Goal: Task Accomplishment & Management: Manage account settings

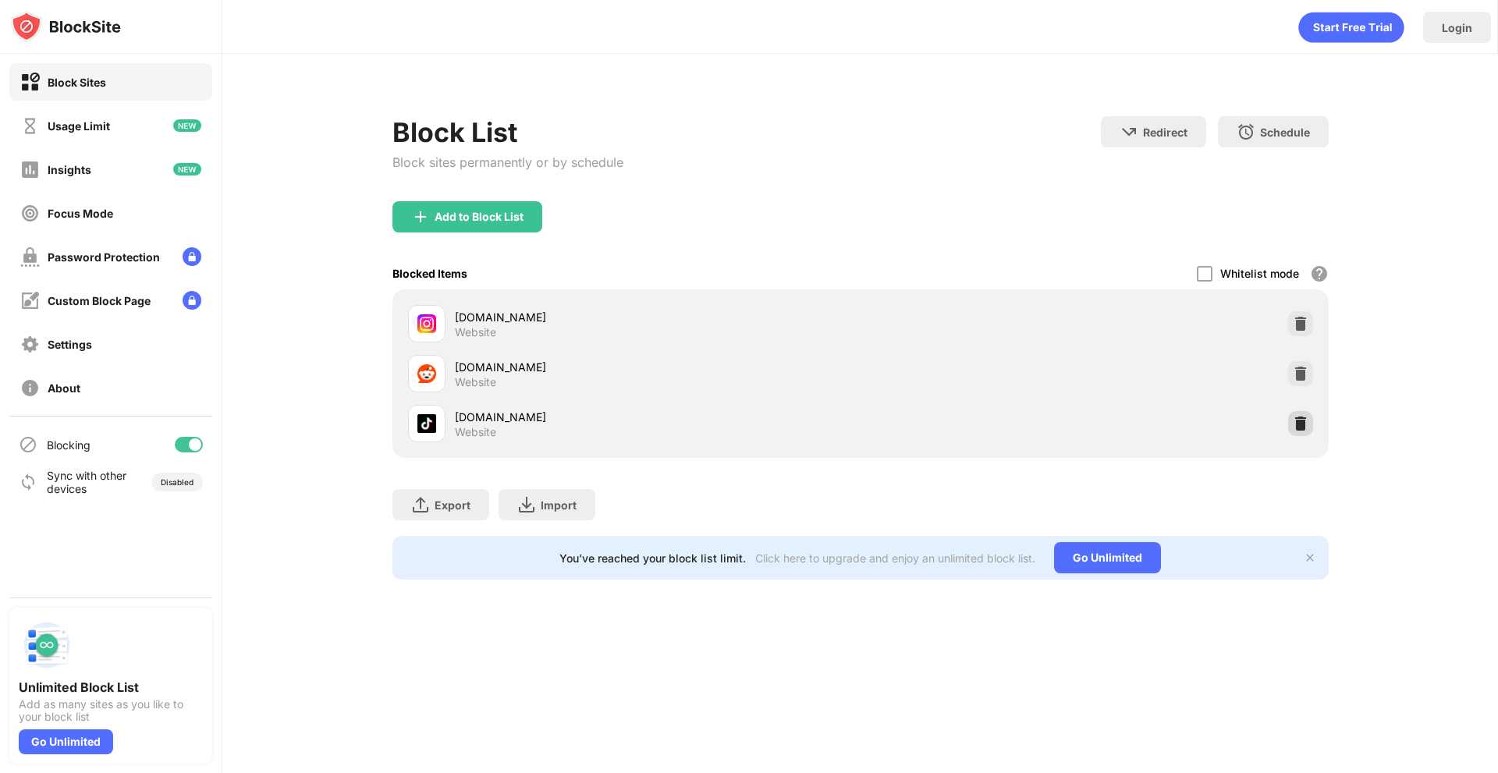
drag, startPoint x: 1297, startPoint y: 427, endPoint x: 1276, endPoint y: 412, distance: 26.4
click at [1297, 427] on img at bounding box center [1301, 424] width 16 height 16
